Goal: Find specific page/section: Find specific page/section

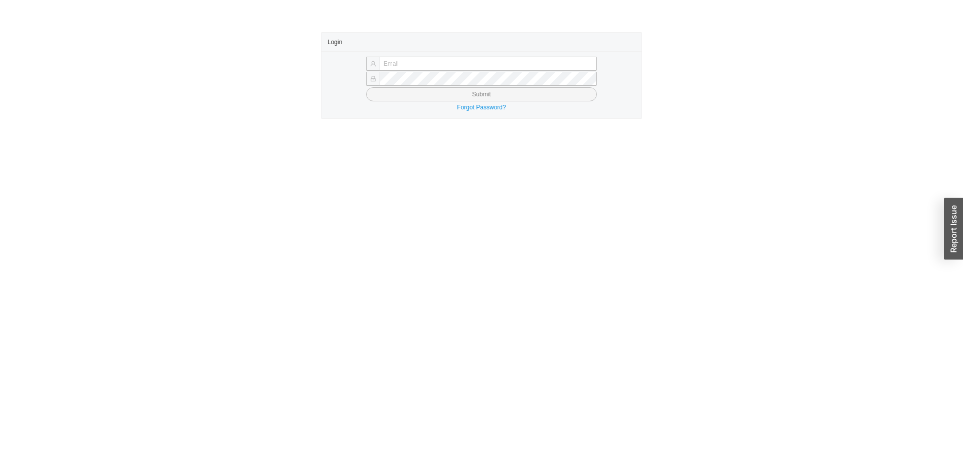
type input "yossi@asbathnj.com"
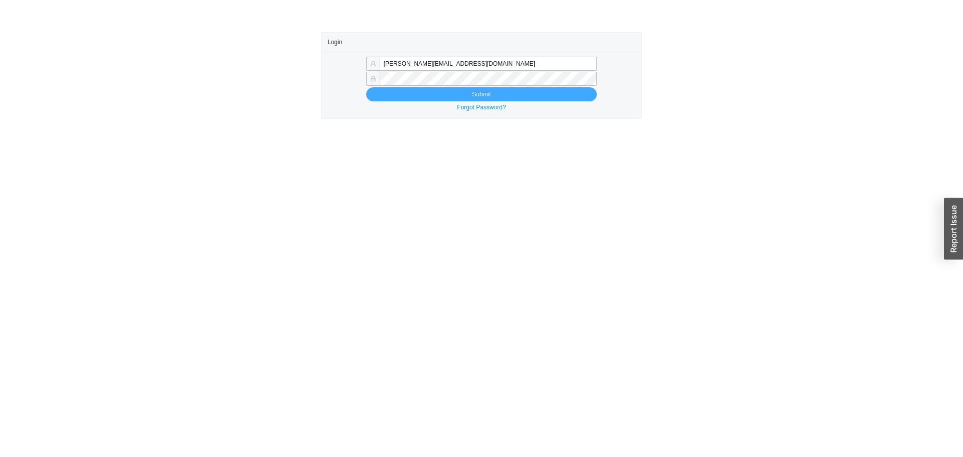
click at [424, 95] on button "Submit" at bounding box center [481, 94] width 231 height 14
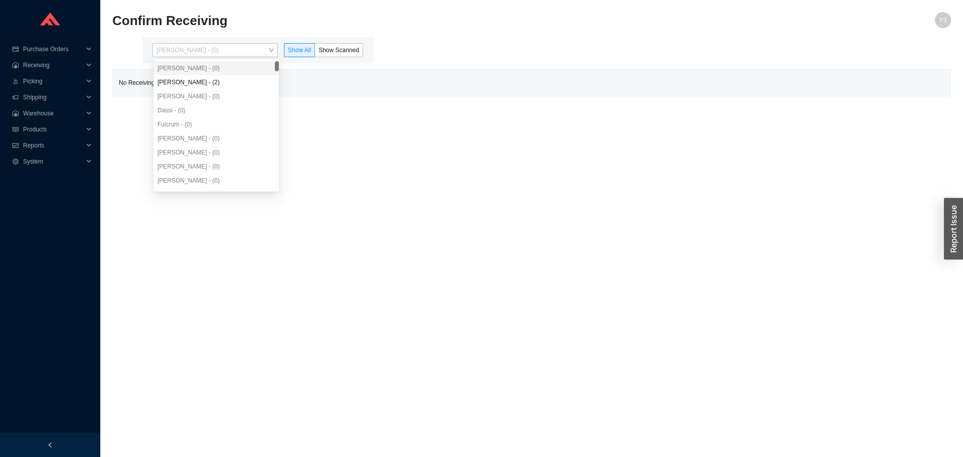
click at [206, 49] on span "[PERSON_NAME] - (0)" at bounding box center [215, 50] width 117 height 13
click at [198, 81] on div "Angel Negron - (2)" at bounding box center [216, 82] width 117 height 9
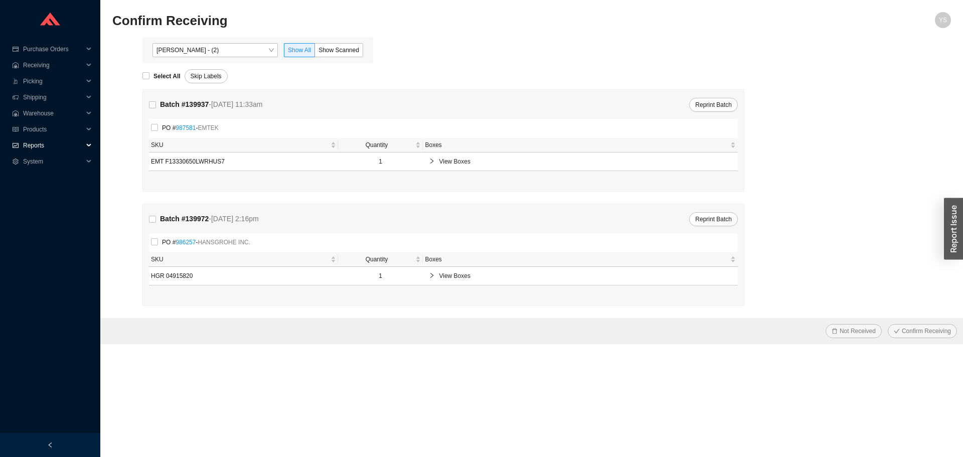
click at [17, 149] on div "Reports" at bounding box center [50, 145] width 100 height 16
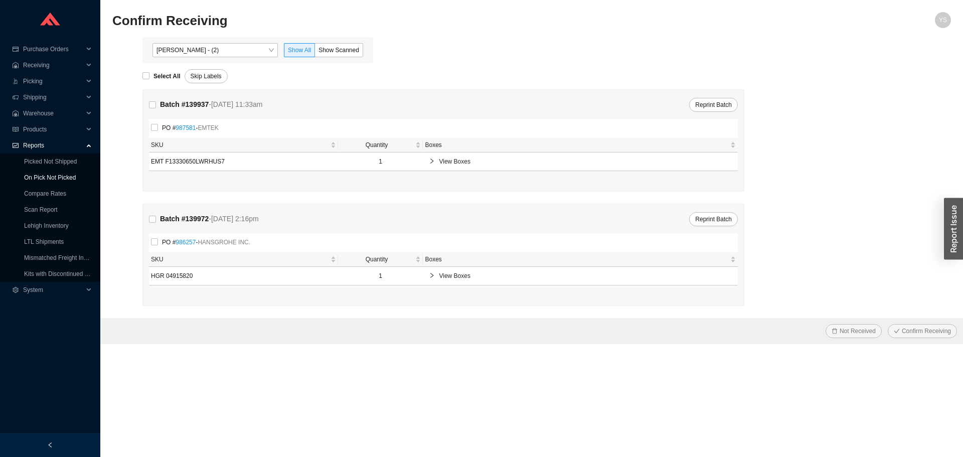
drag, startPoint x: 19, startPoint y: 149, endPoint x: 29, endPoint y: 171, distance: 23.8
click at [29, 174] on link "On Pick Not Picked" at bounding box center [50, 177] width 52 height 7
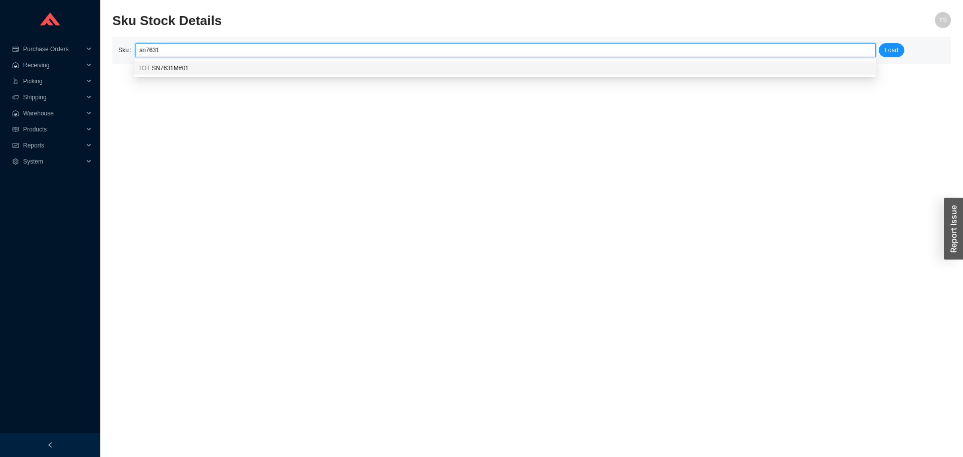
click at [171, 75] on div "TOT SN7631M#01" at bounding box center [505, 68] width 742 height 14
type input "TOT SN7631M#01"
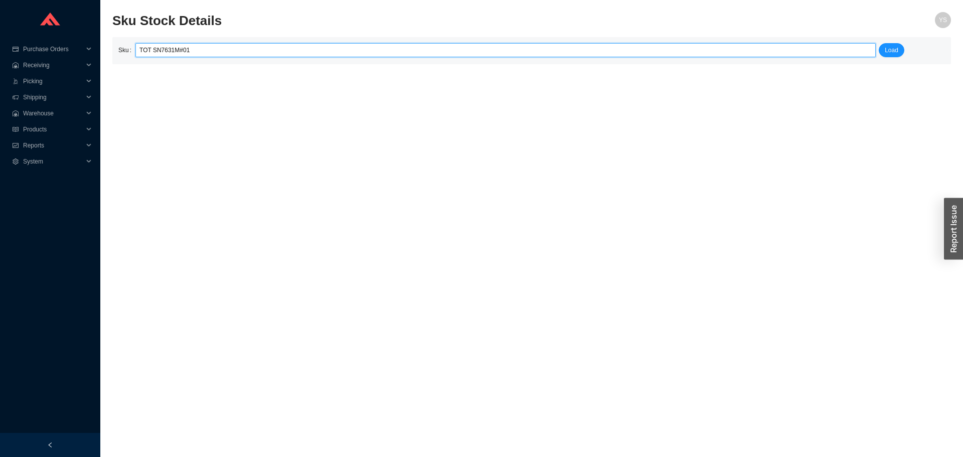
click button "Load" at bounding box center [892, 50] width 26 height 14
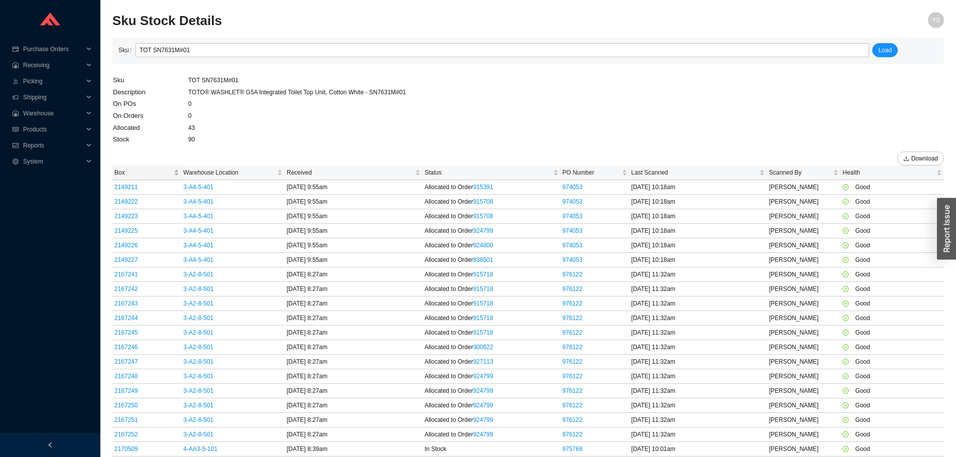
click at [135, 169] on span "Box" at bounding box center [142, 173] width 57 height 10
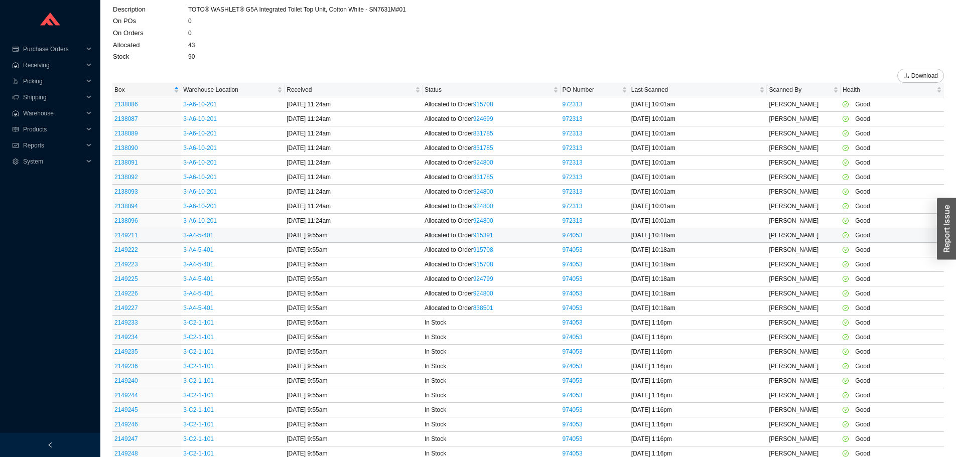
scroll to position [100, 0]
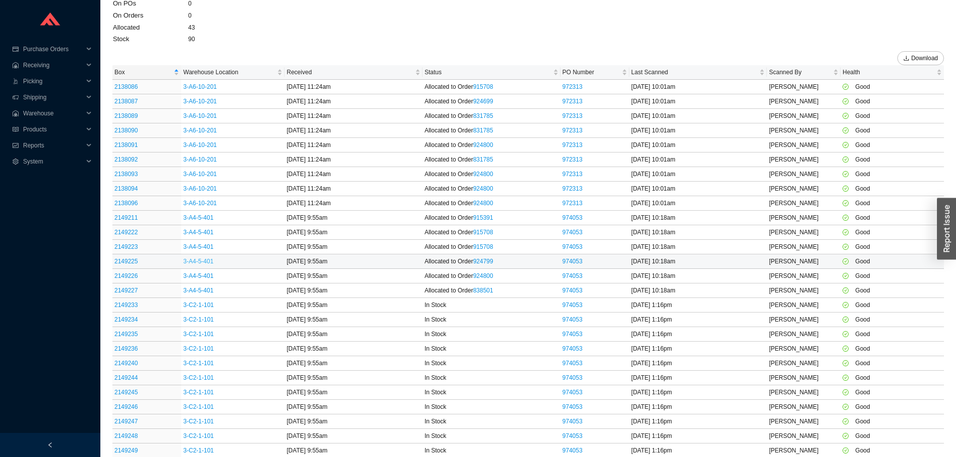
click at [205, 259] on link "3-A4-5-401" at bounding box center [198, 261] width 30 height 7
